Goal: Task Accomplishment & Management: Manage account settings

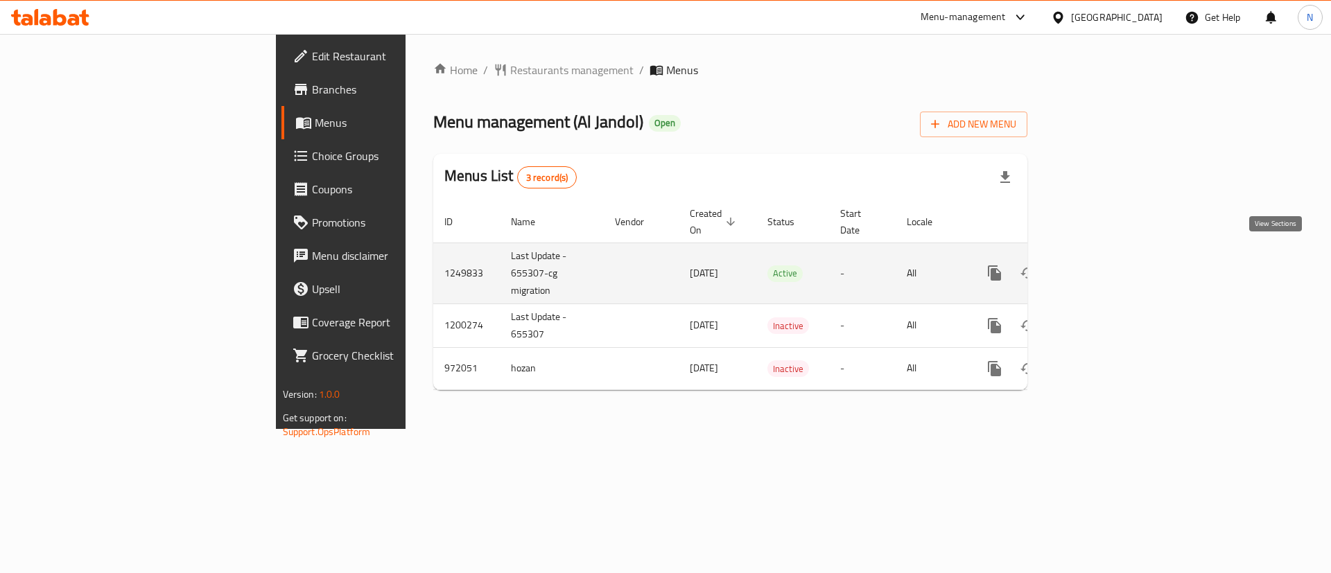
click at [1103, 265] on icon "enhanced table" at bounding box center [1095, 273] width 17 height 17
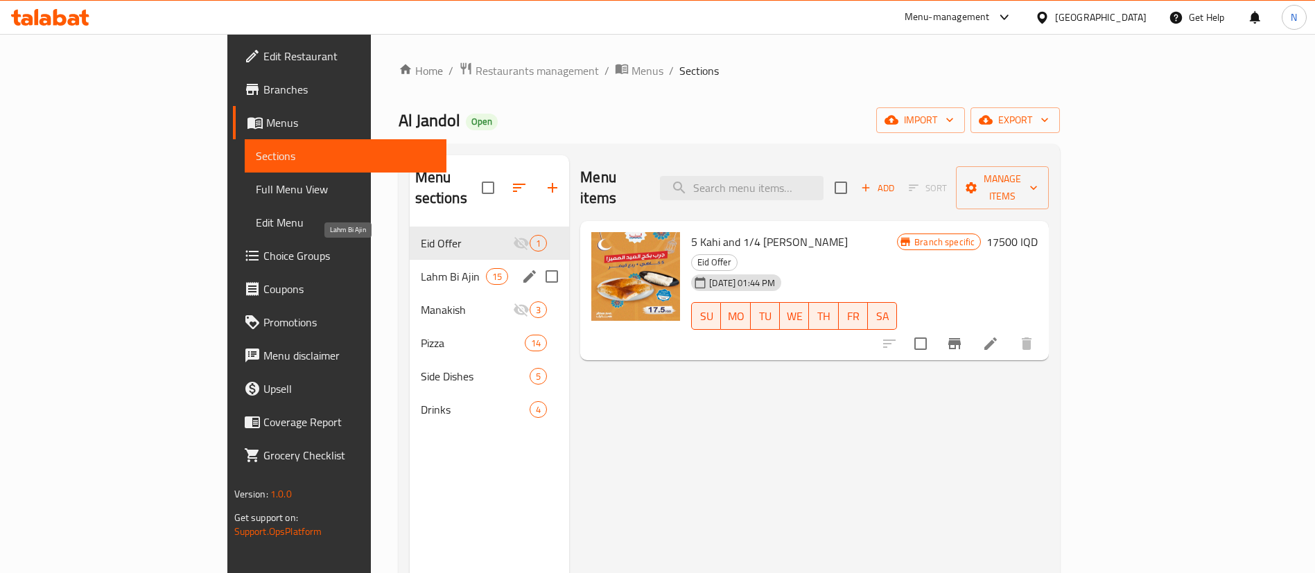
click at [421, 268] on span "Lahm Bi Ajin" at bounding box center [453, 276] width 65 height 17
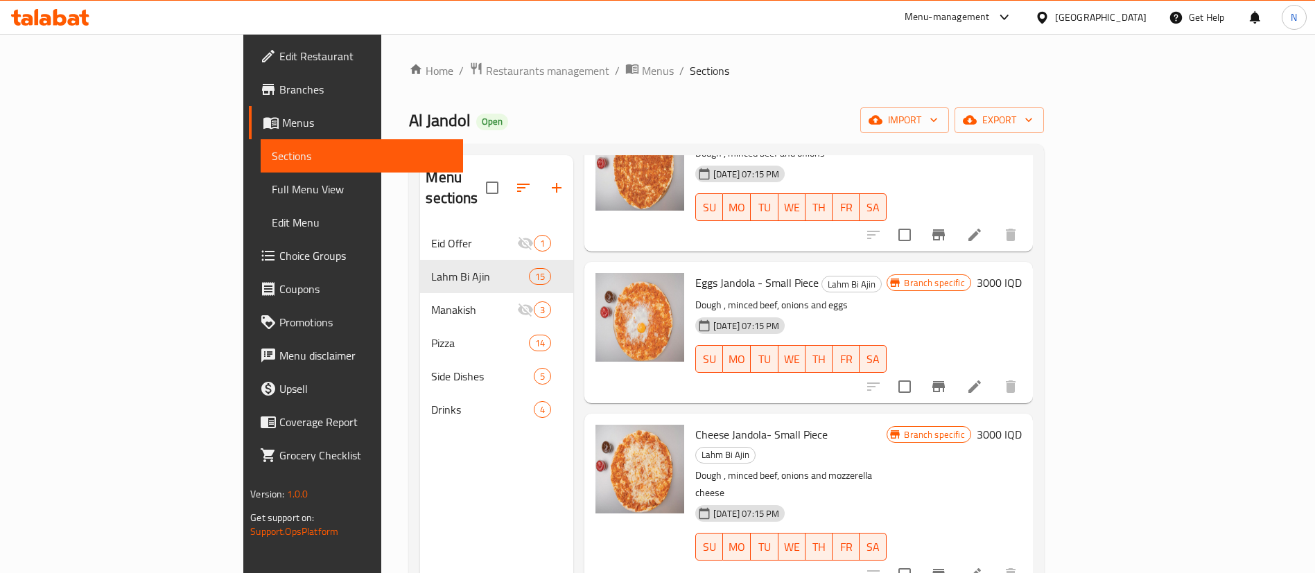
scroll to position [117, 0]
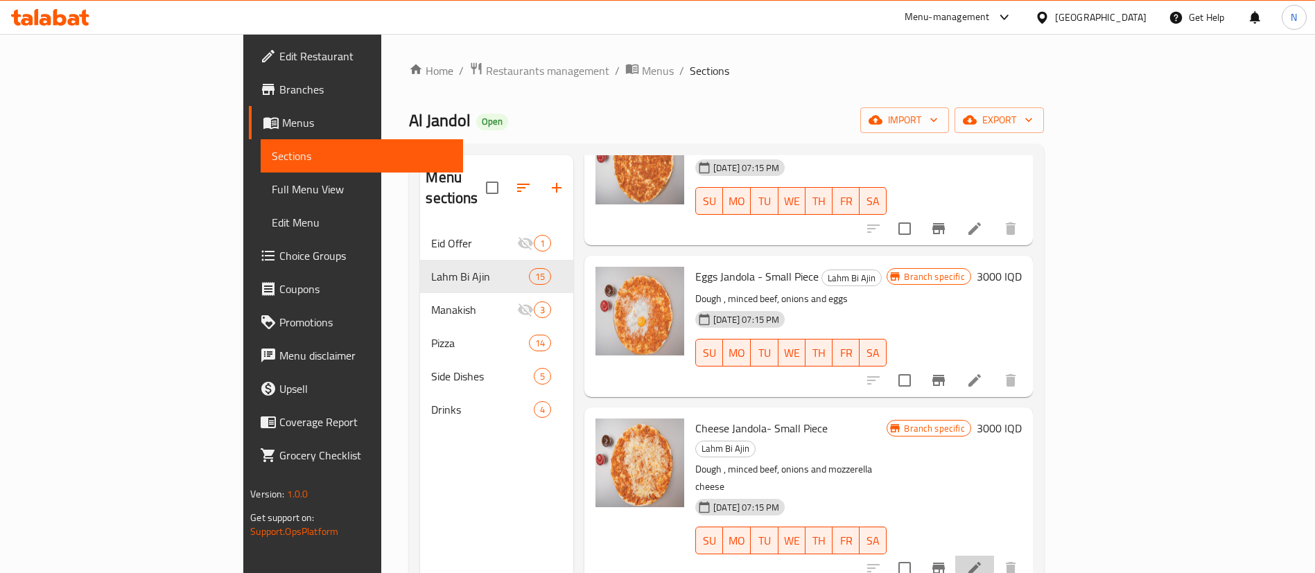
click at [994, 556] on li at bounding box center [975, 568] width 39 height 25
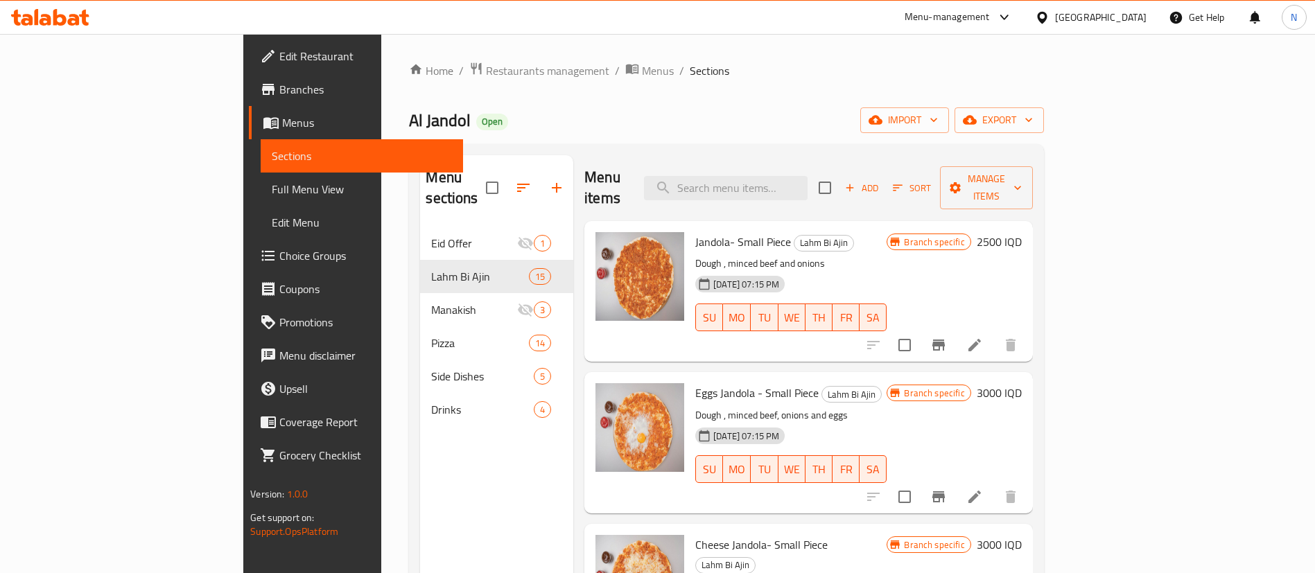
click at [947, 489] on icon "Branch-specific-item" at bounding box center [939, 497] width 17 height 17
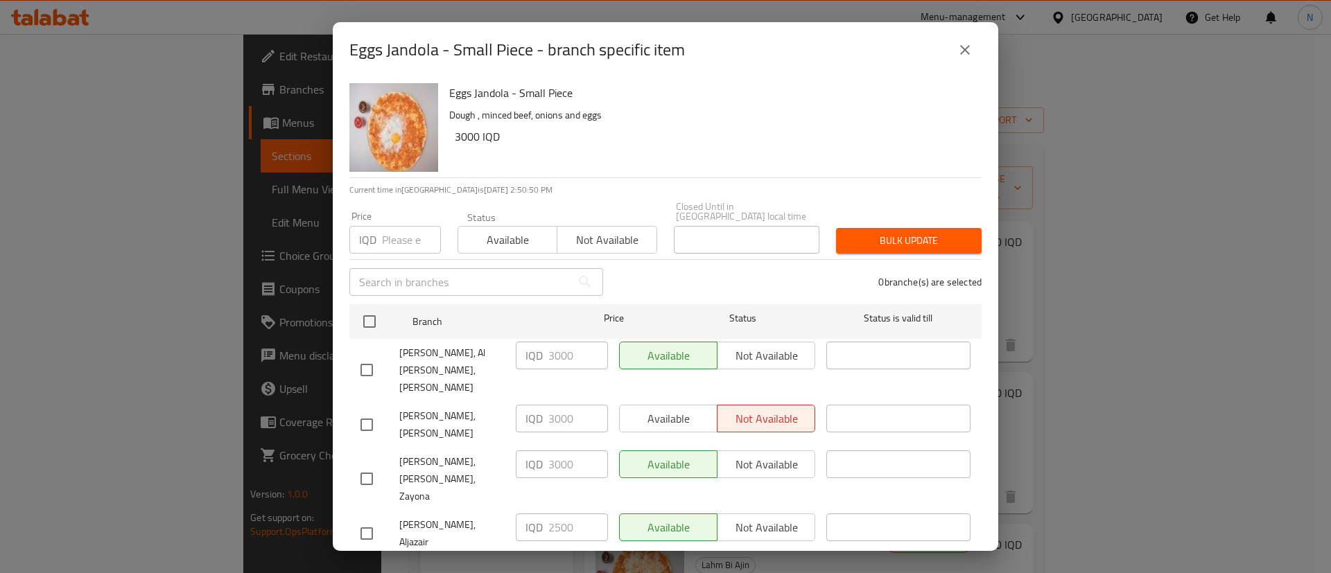
click at [757, 560] on div "Available Not available" at bounding box center [717, 574] width 196 height 28
click at [366, 565] on input "checkbox" at bounding box center [366, 579] width 29 height 29
checkbox input "true"
click at [746, 564] on span "Not available" at bounding box center [766, 574] width 87 height 20
click at [682, 564] on span "Available" at bounding box center [668, 574] width 87 height 20
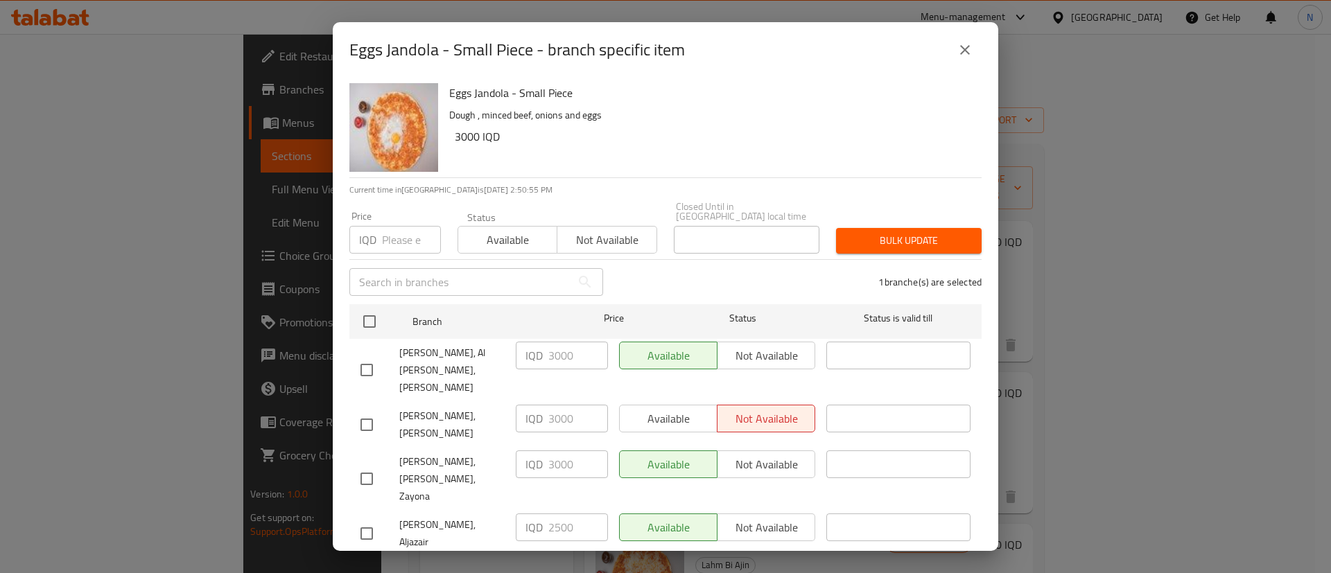
drag, startPoint x: 583, startPoint y: 491, endPoint x: 528, endPoint y: 488, distance: 54.9
click at [528, 560] on div "IQD 3000 ​" at bounding box center [562, 574] width 92 height 28
type input "3000"
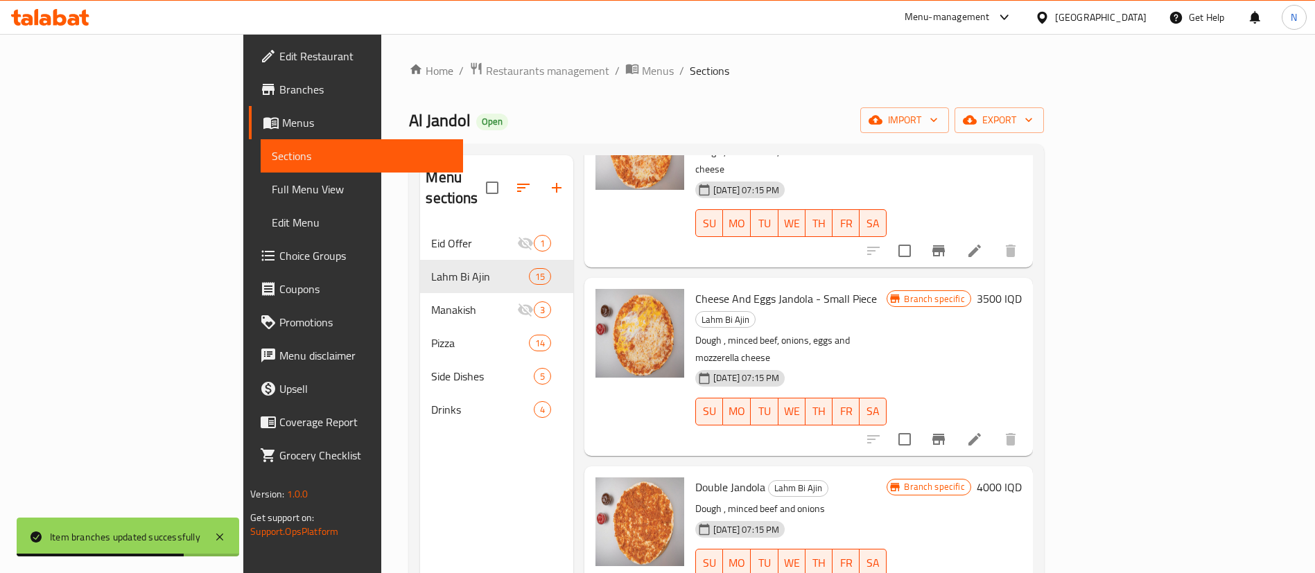
scroll to position [440, 0]
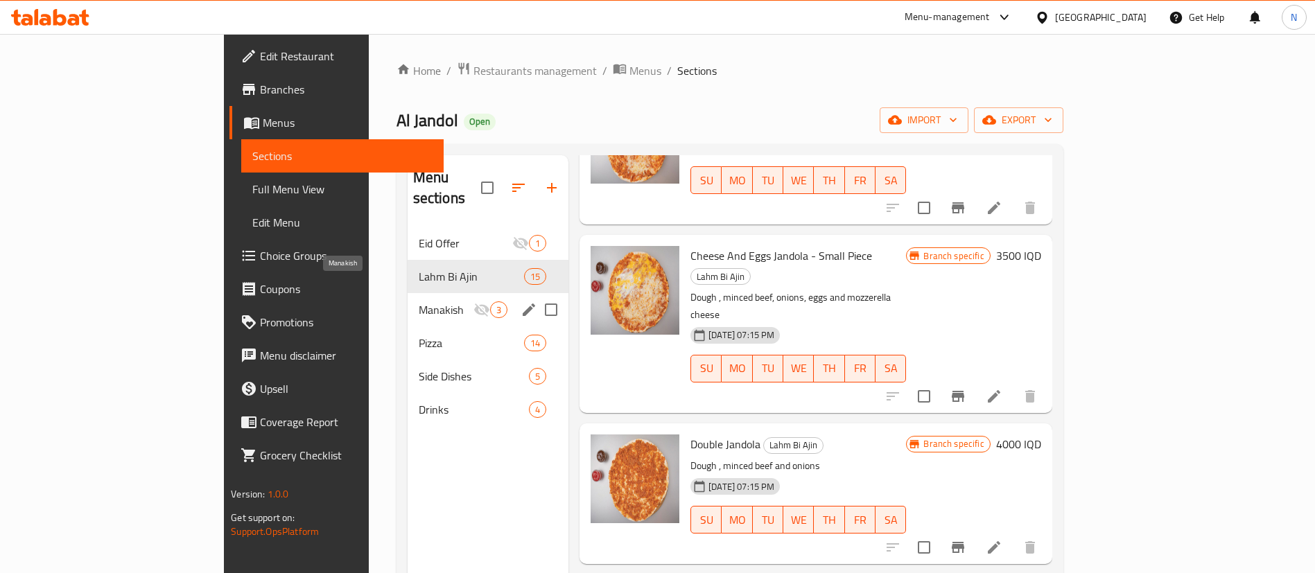
click at [419, 302] on span "Manakish" at bounding box center [446, 310] width 55 height 17
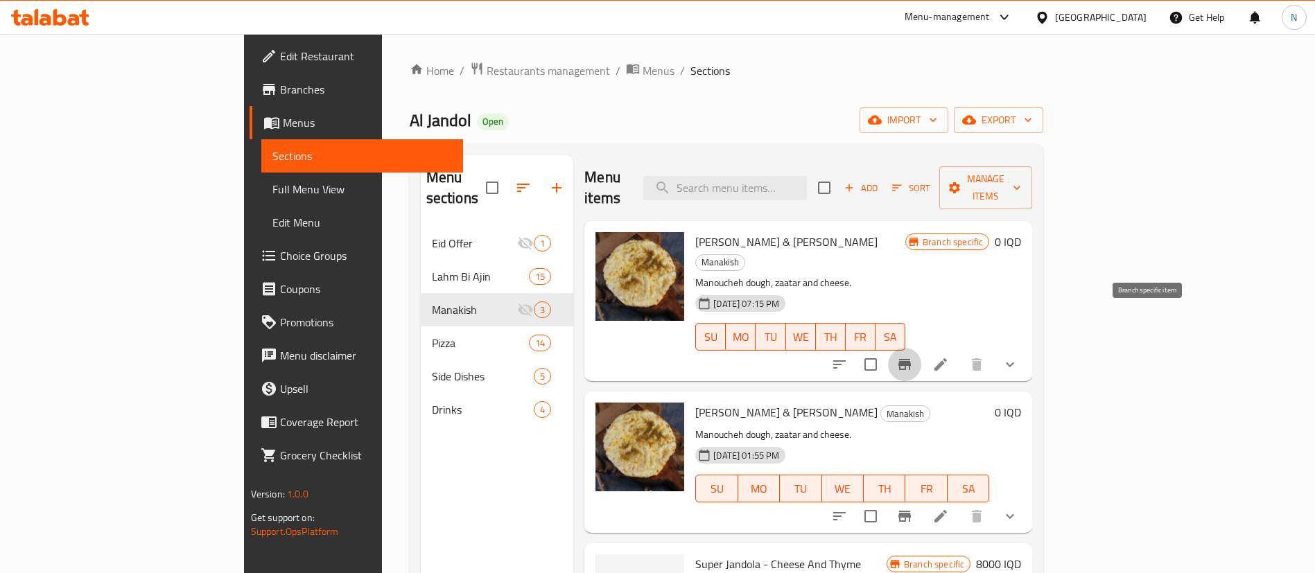
click at [922, 348] on button "Branch-specific-item" at bounding box center [904, 364] width 33 height 33
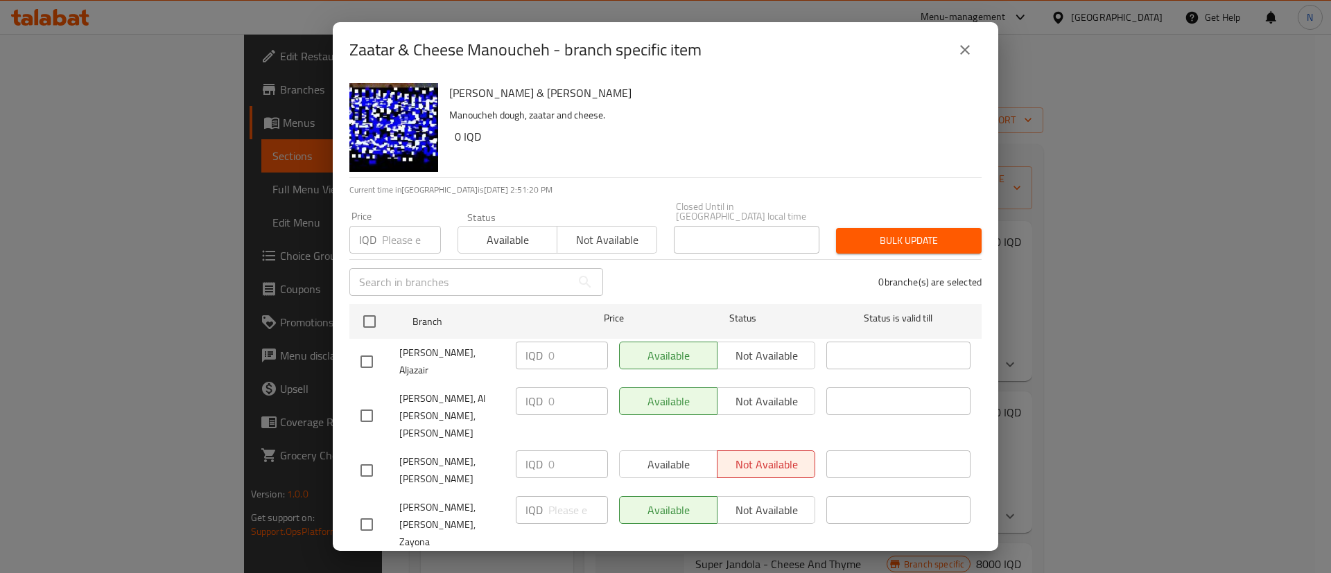
click at [366, 565] on input "checkbox" at bounding box center [366, 579] width 29 height 29
checkbox input "true"
click at [957, 64] on button "close" at bounding box center [965, 49] width 33 height 33
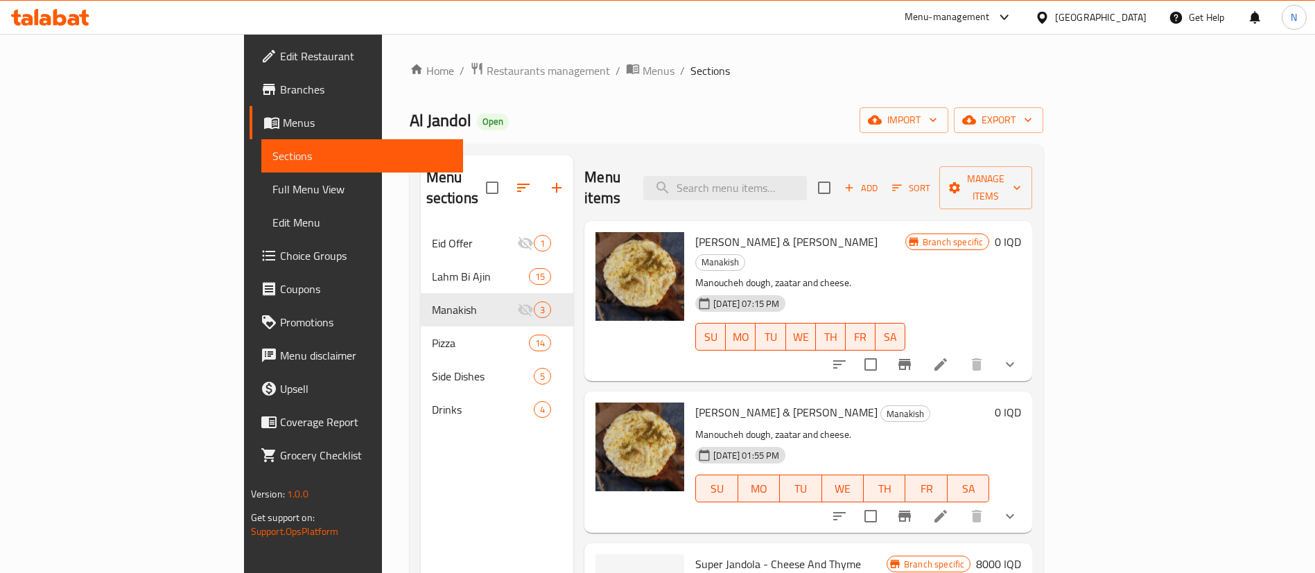
scroll to position [46, 0]
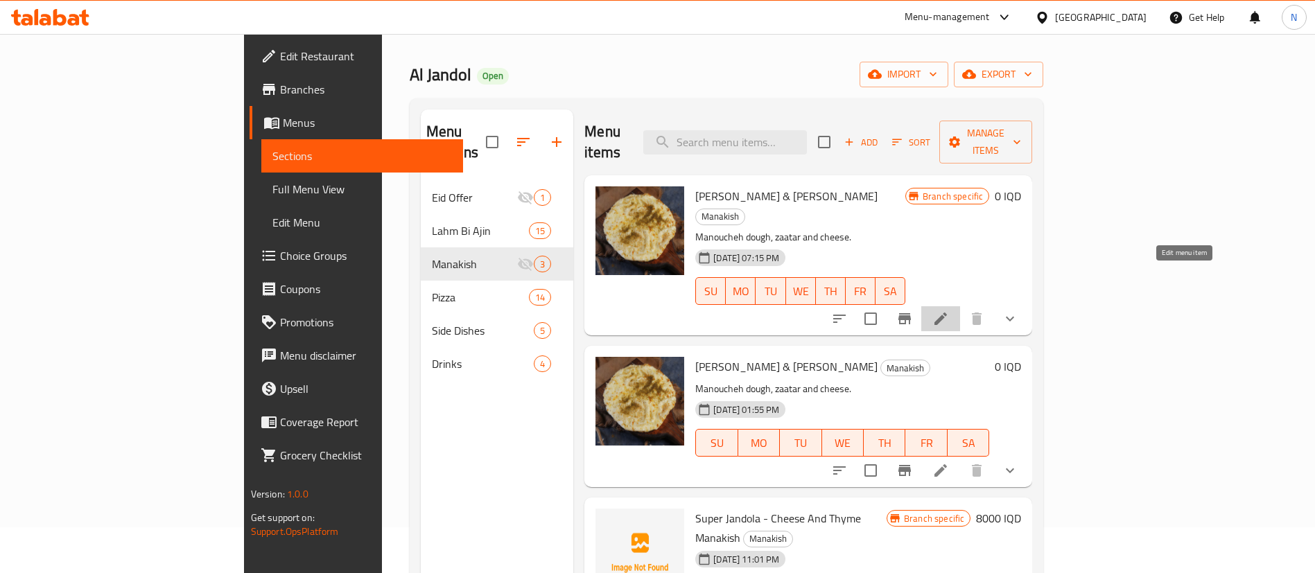
click at [949, 311] on icon at bounding box center [941, 319] width 17 height 17
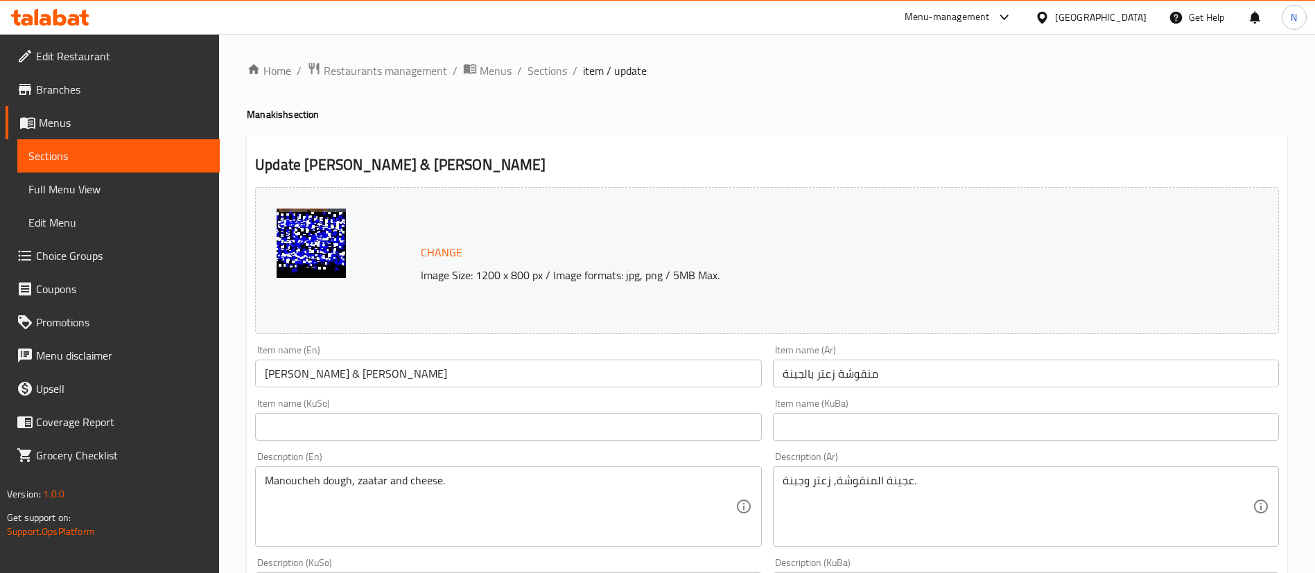
scroll to position [657, 0]
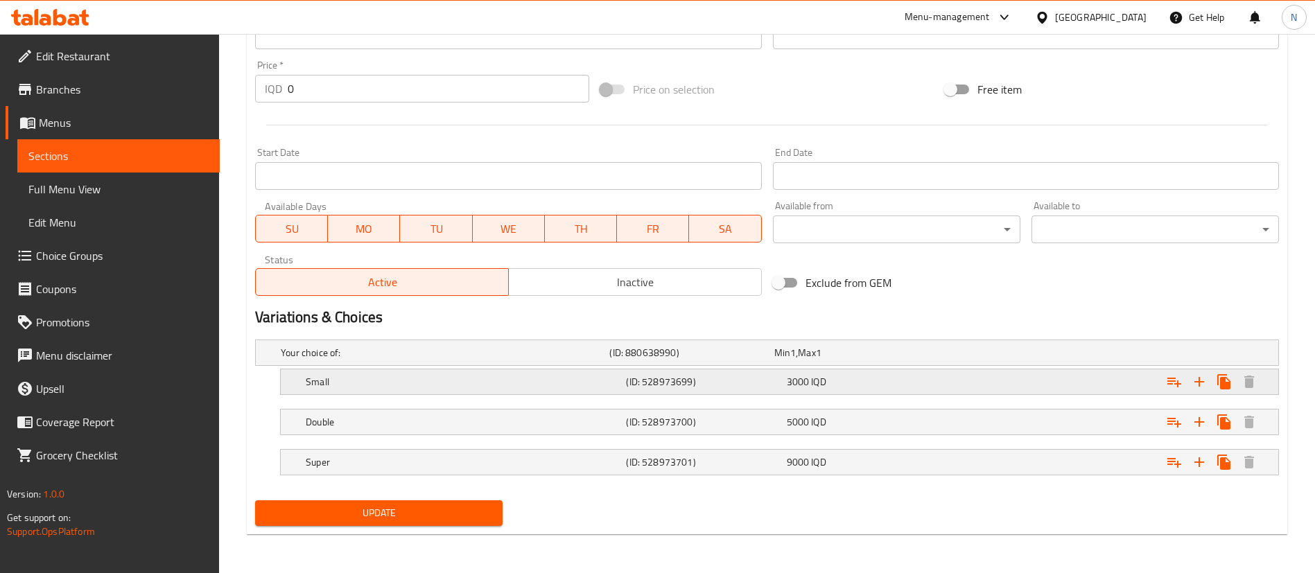
click at [365, 391] on div "Small" at bounding box center [463, 381] width 320 height 19
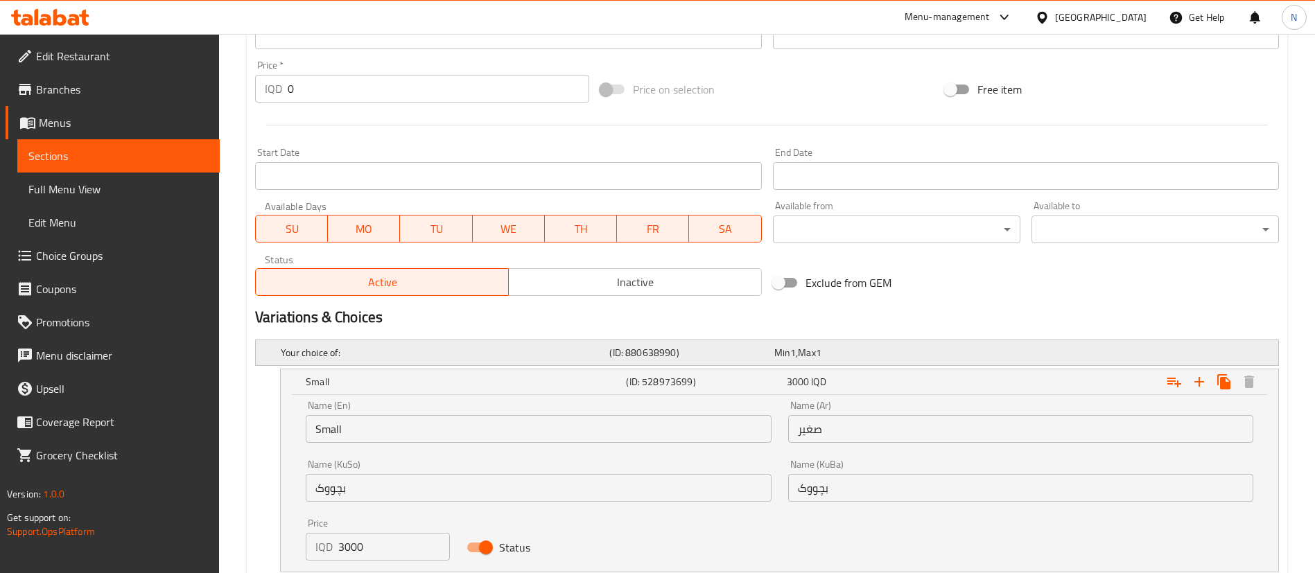
click at [907, 356] on div "Min 1 , Max 1" at bounding box center [854, 353] width 159 height 14
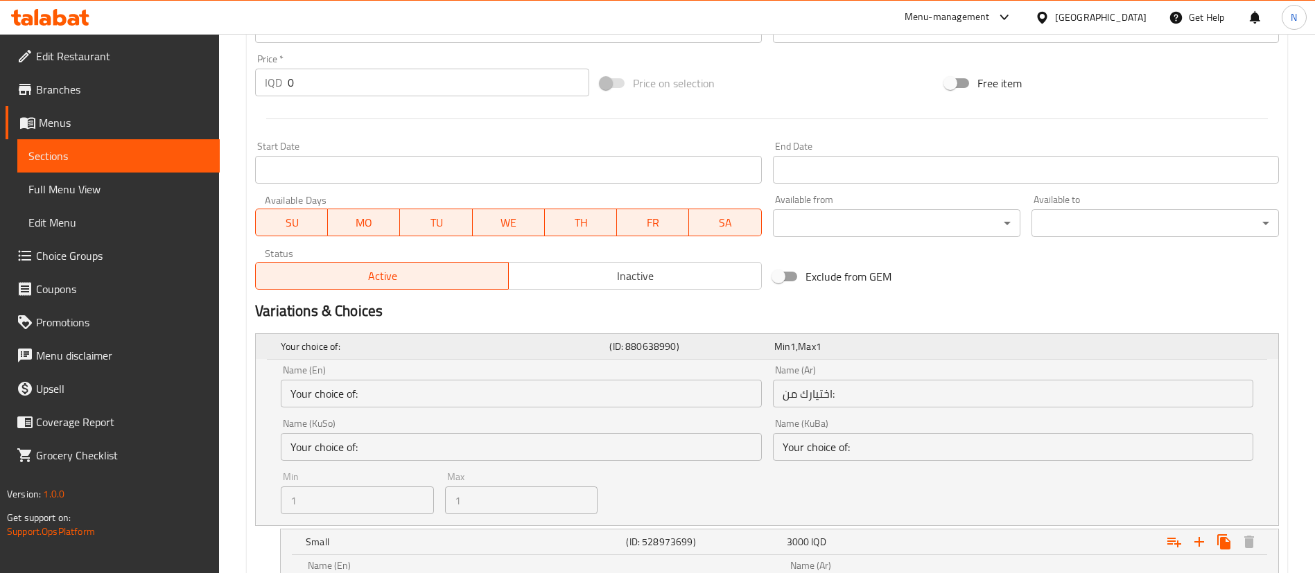
scroll to position [665, 0]
click at [942, 345] on div "Expand" at bounding box center [1100, 346] width 329 height 6
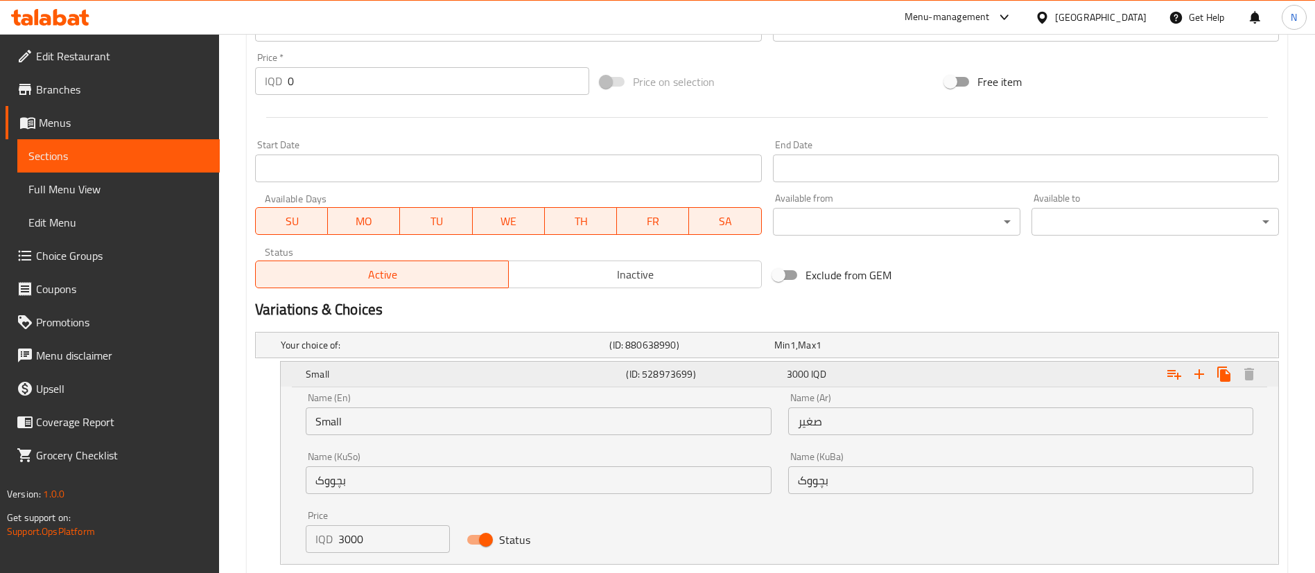
click at [605, 373] on h5 "Small" at bounding box center [463, 375] width 315 height 14
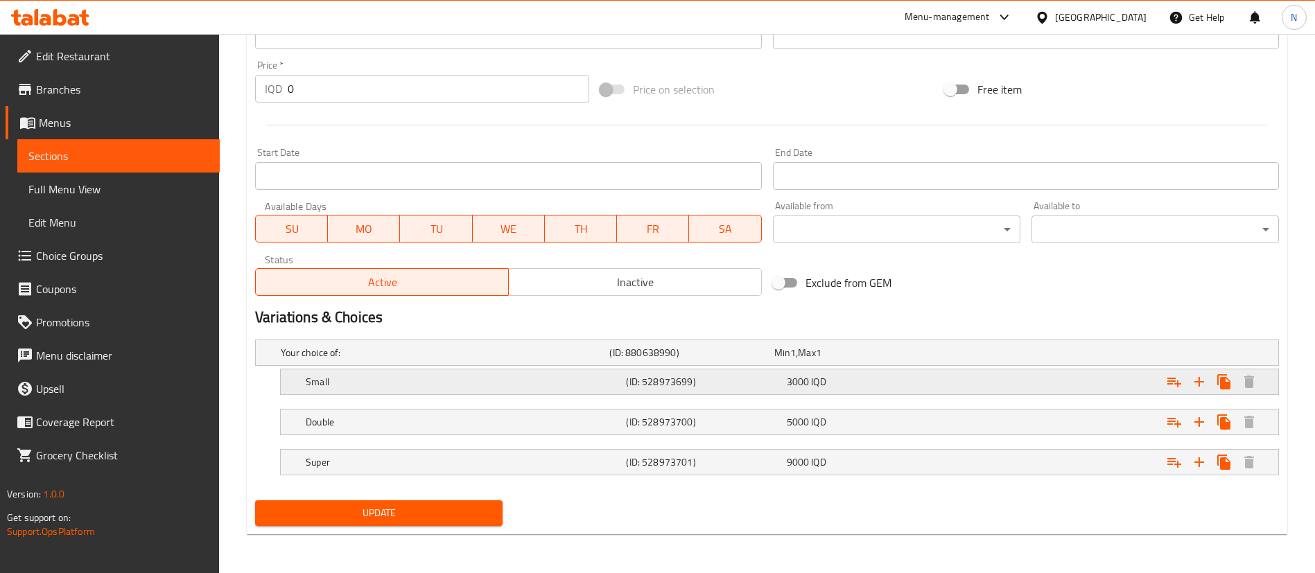
scroll to position [657, 0]
click at [809, 386] on div "3000 IQD" at bounding box center [864, 382] width 155 height 14
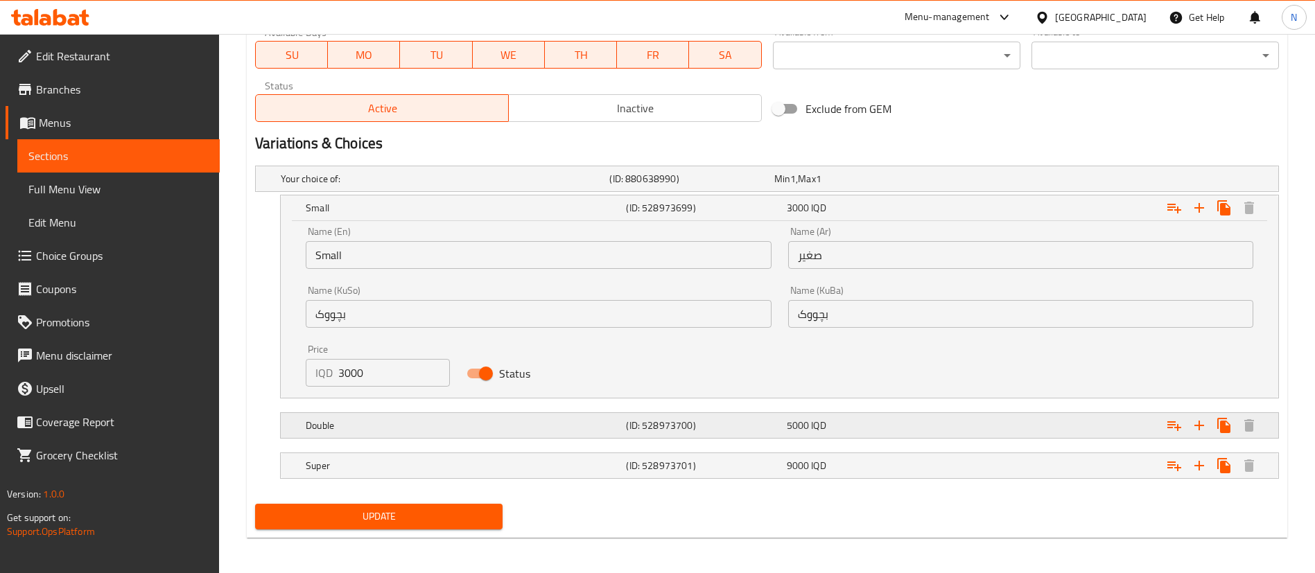
scroll to position [835, 0]
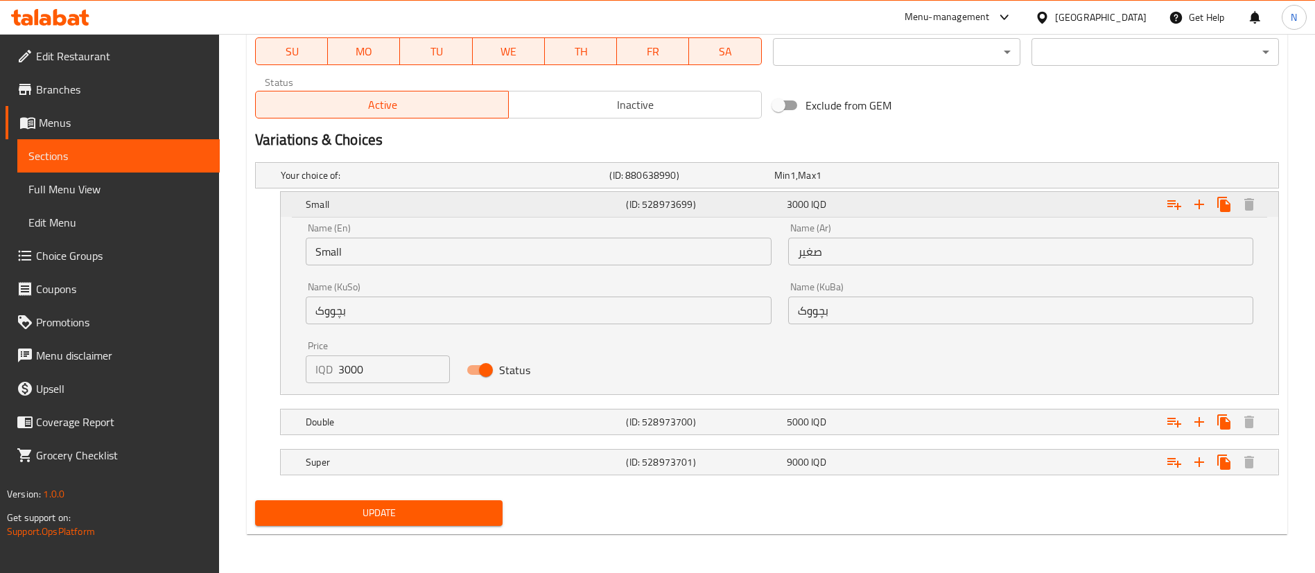
click at [1221, 204] on icon "Expand" at bounding box center [1224, 204] width 13 height 15
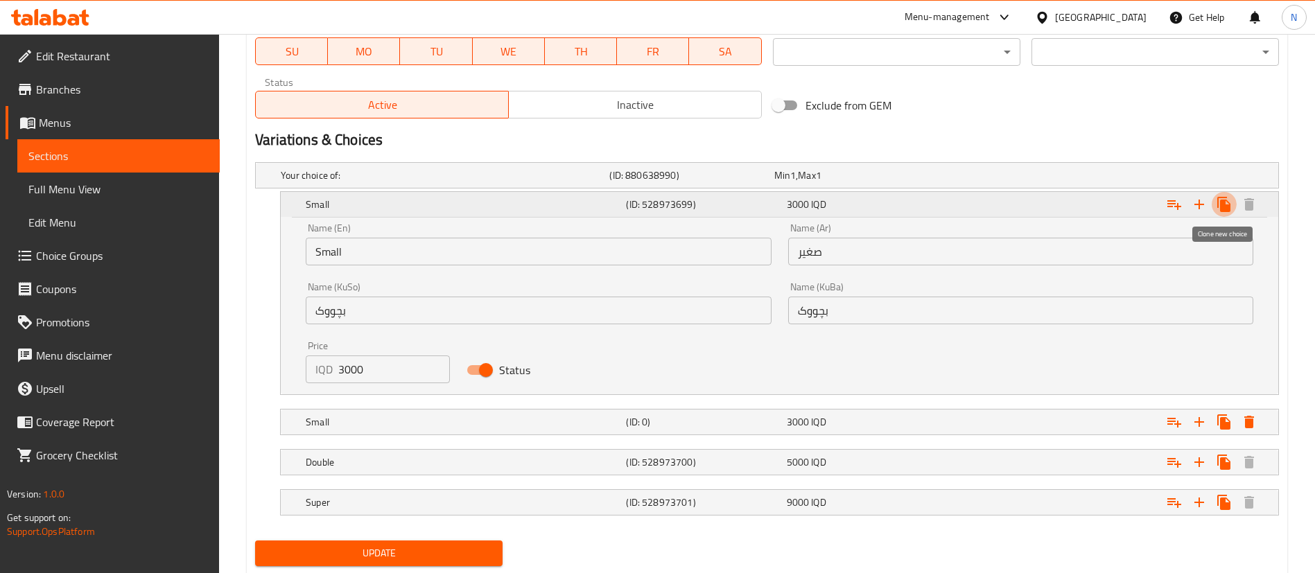
click at [1221, 204] on icon "Expand" at bounding box center [1224, 204] width 13 height 15
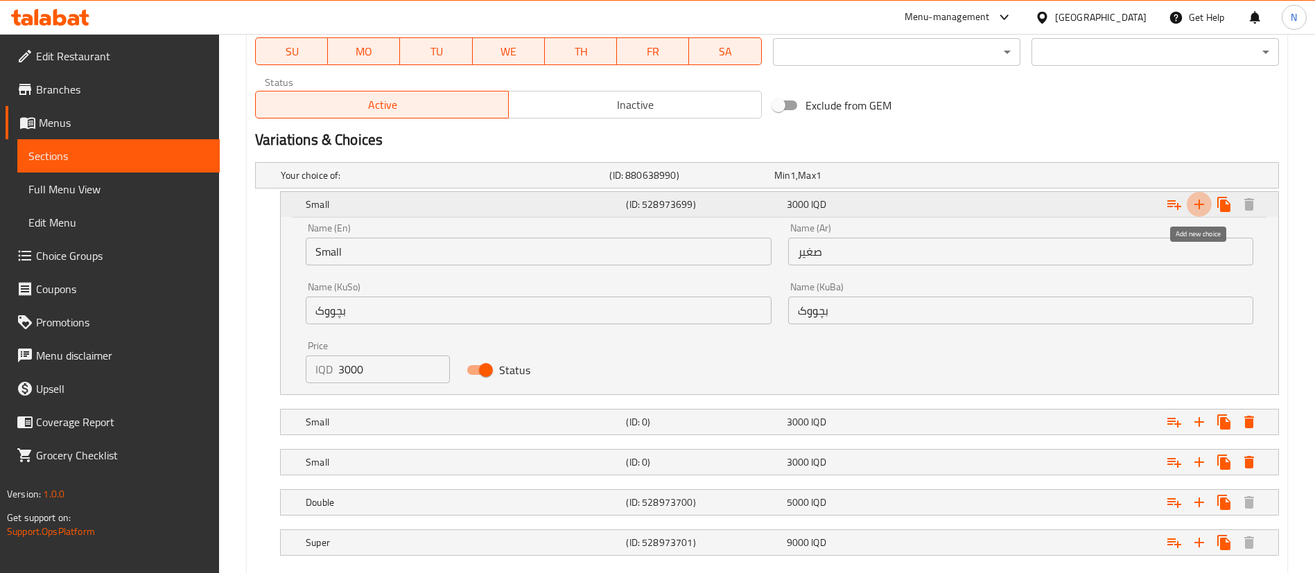
click at [1196, 207] on icon "Expand" at bounding box center [1199, 204] width 17 height 17
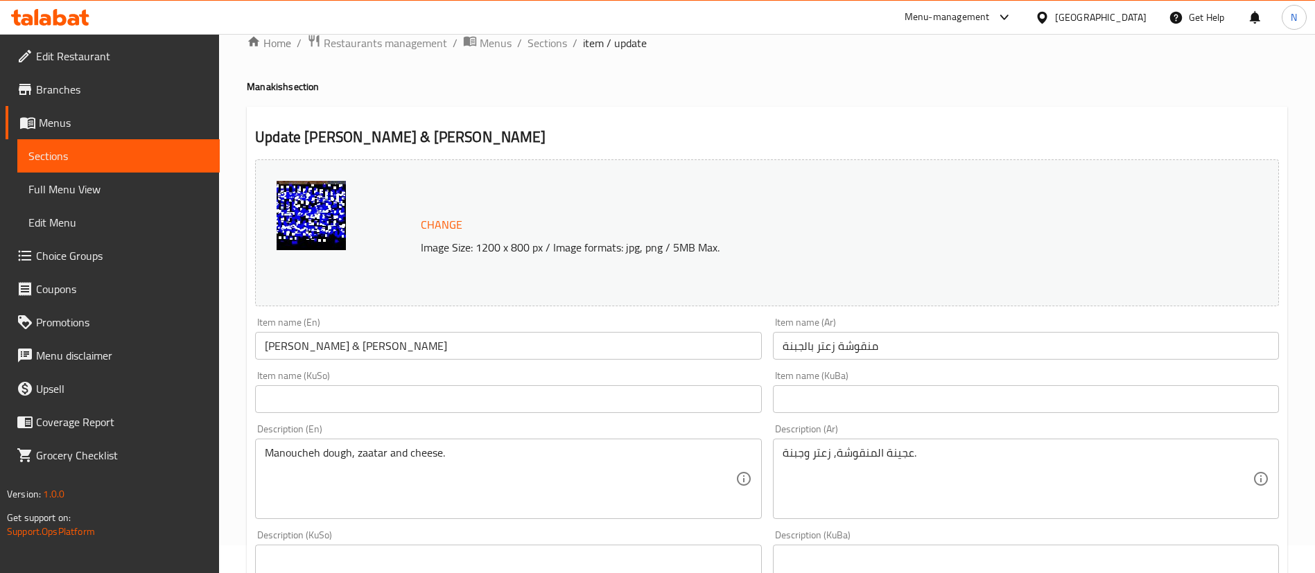
scroll to position [0, 0]
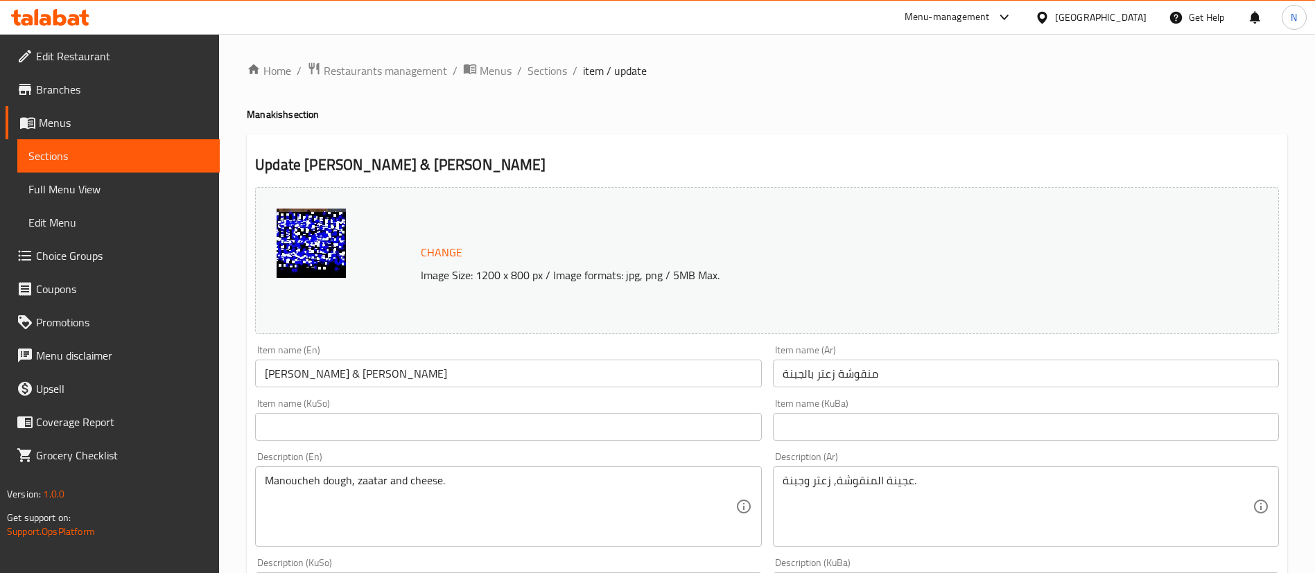
click at [524, 78] on ol "Home / Restaurants management / Menus / Sections / item / update" at bounding box center [767, 71] width 1041 height 18
click at [535, 76] on span "Sections" at bounding box center [548, 70] width 40 height 17
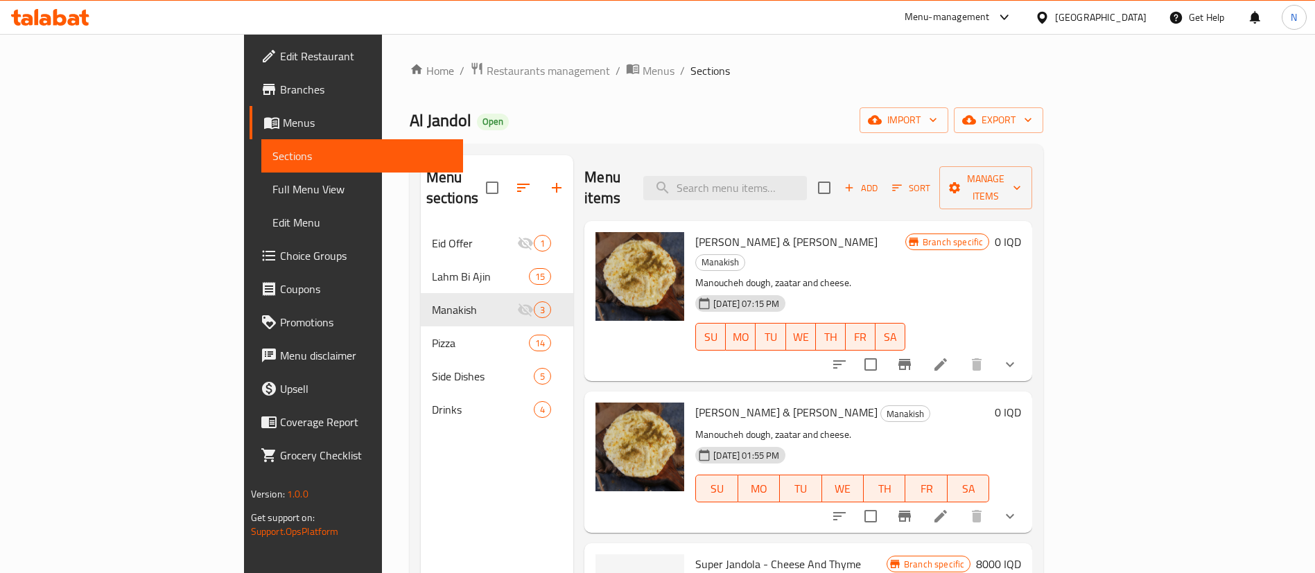
click at [913, 356] on icon "Branch-specific-item" at bounding box center [905, 364] width 17 height 17
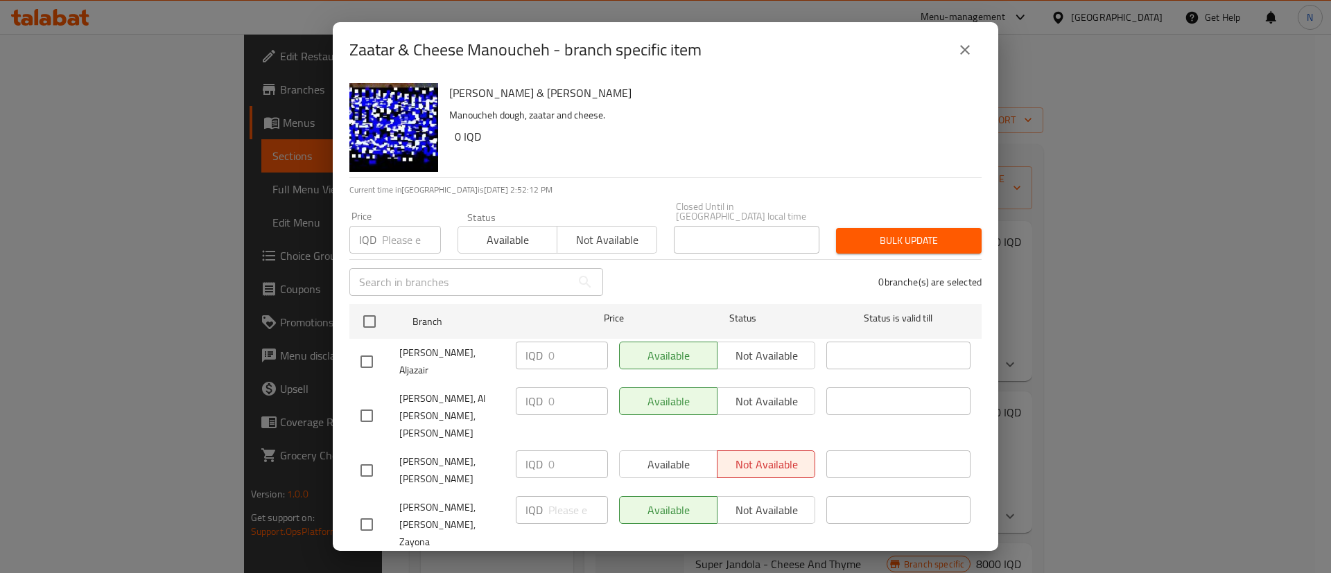
click at [970, 54] on icon "close" at bounding box center [965, 50] width 17 height 17
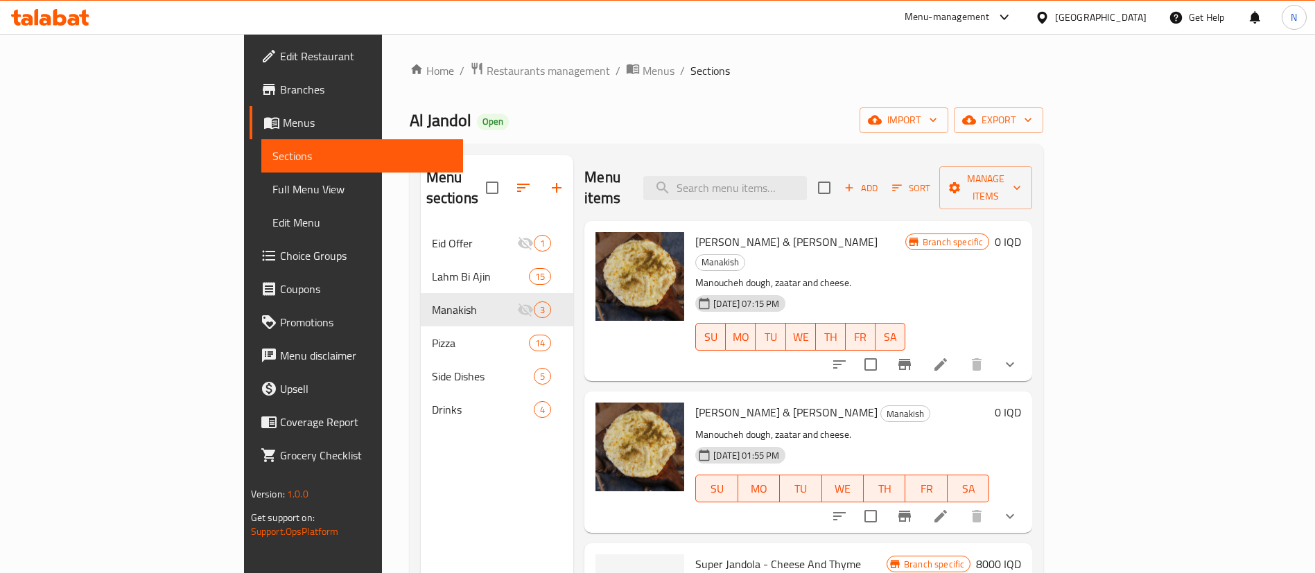
scroll to position [194, 0]
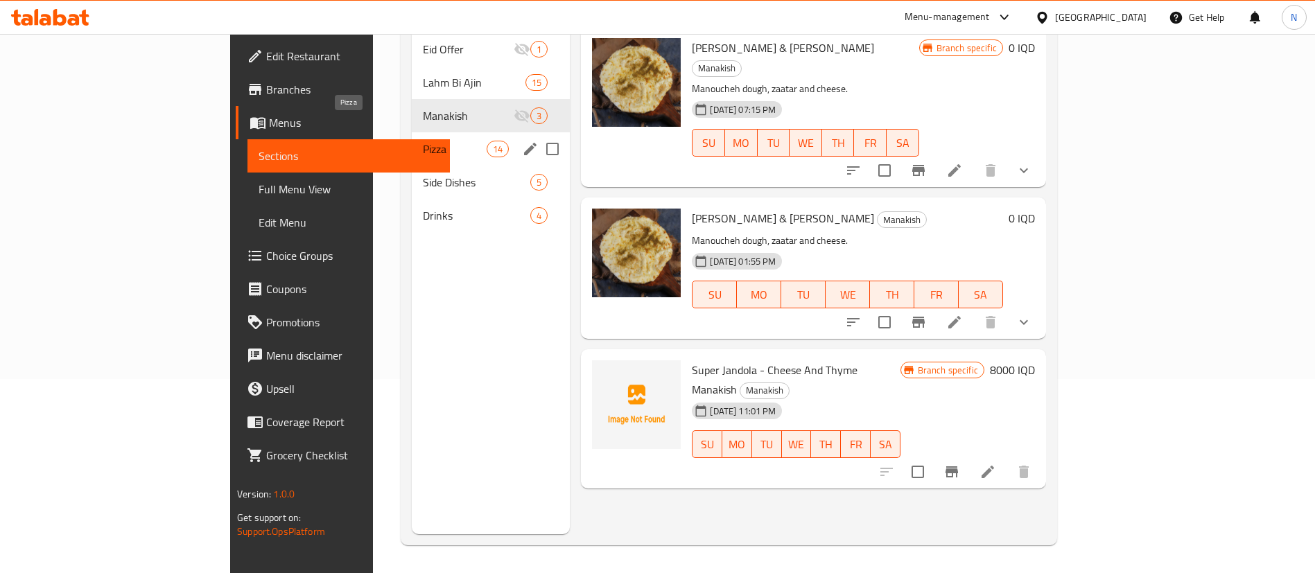
click at [423, 141] on span "Pizza" at bounding box center [455, 149] width 64 height 17
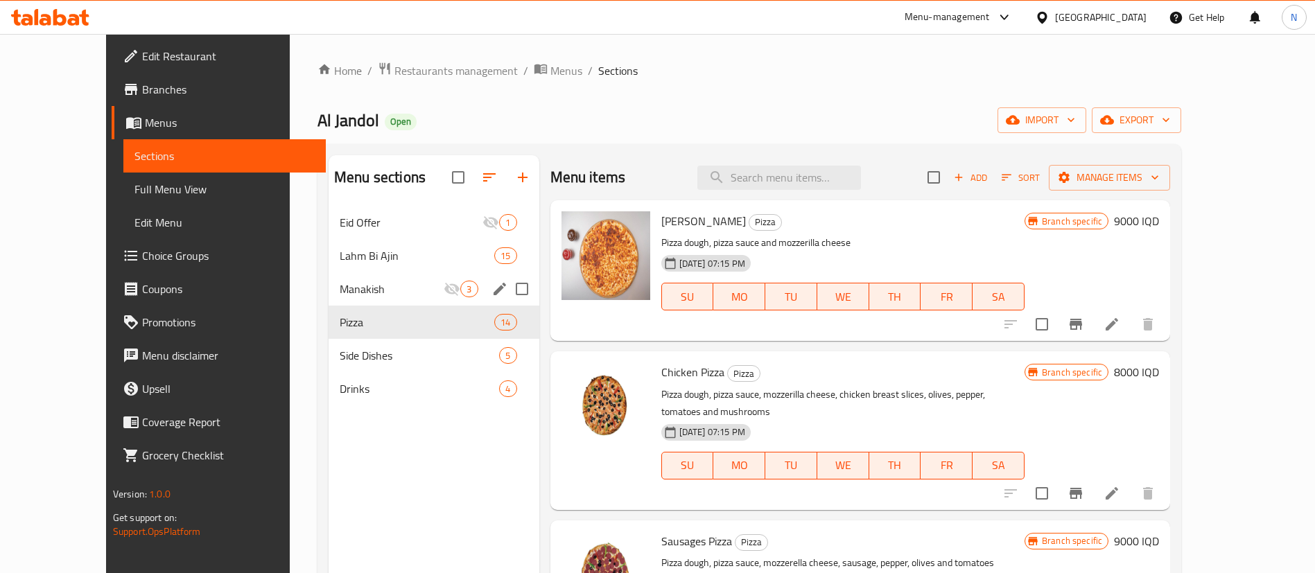
click at [362, 276] on div "Manakish 3" at bounding box center [434, 289] width 211 height 33
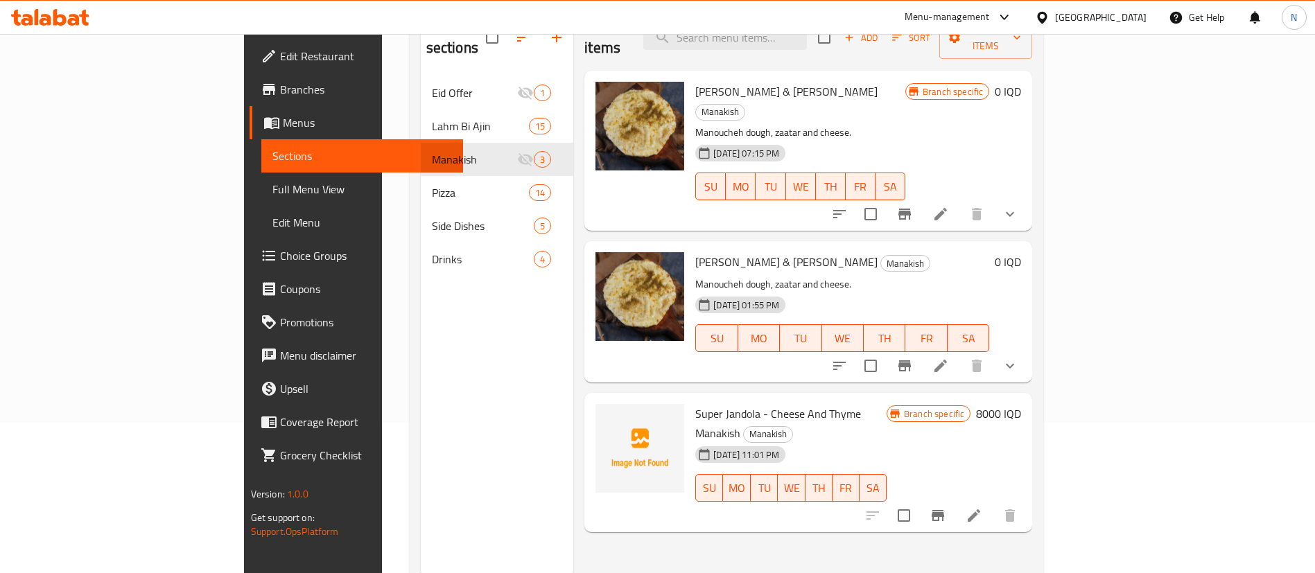
scroll to position [153, 0]
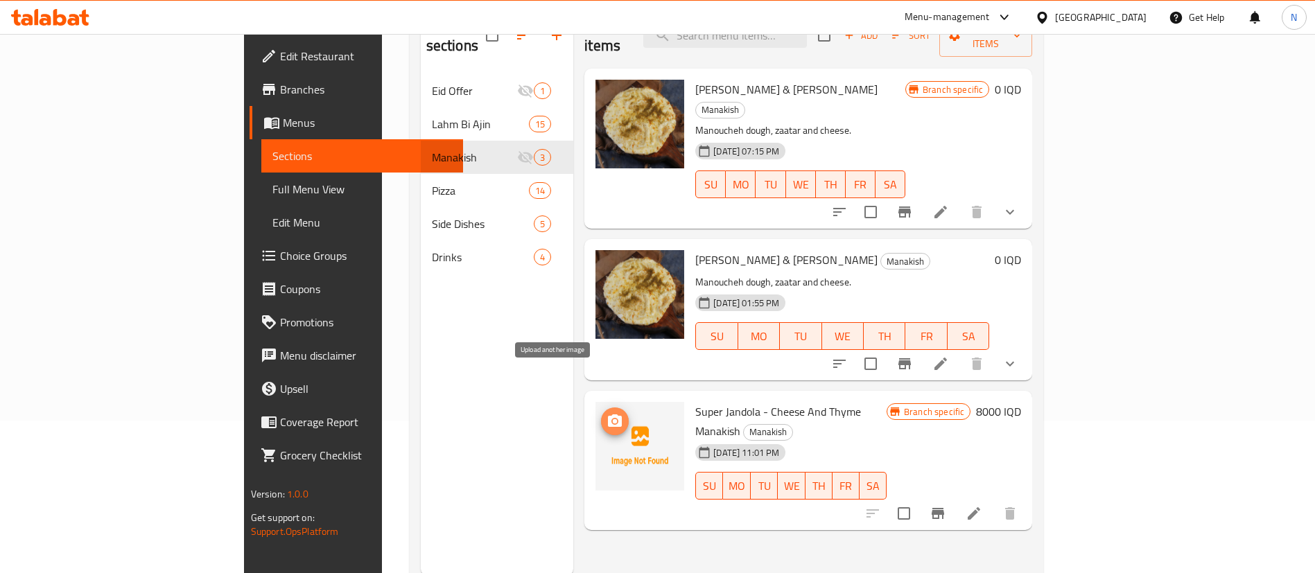
click at [608, 415] on icon "upload picture" at bounding box center [615, 421] width 14 height 12
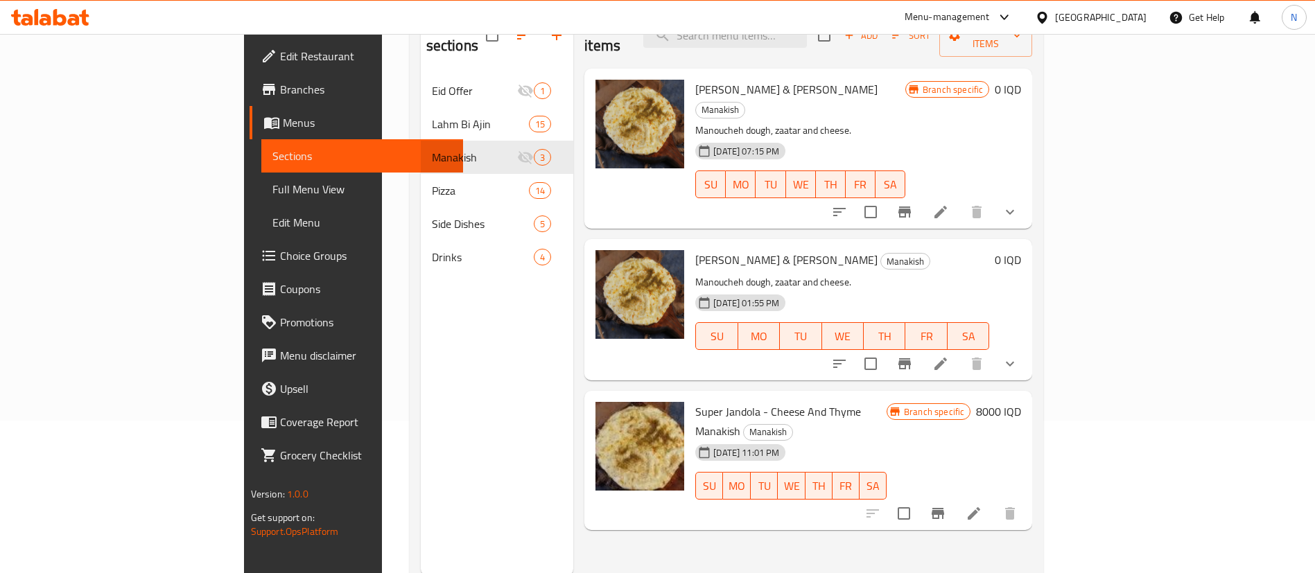
click at [886, 122] on p "Manoucheh dough, zaatar and cheese." at bounding box center [801, 130] width 210 height 17
